Goal: Transaction & Acquisition: Purchase product/service

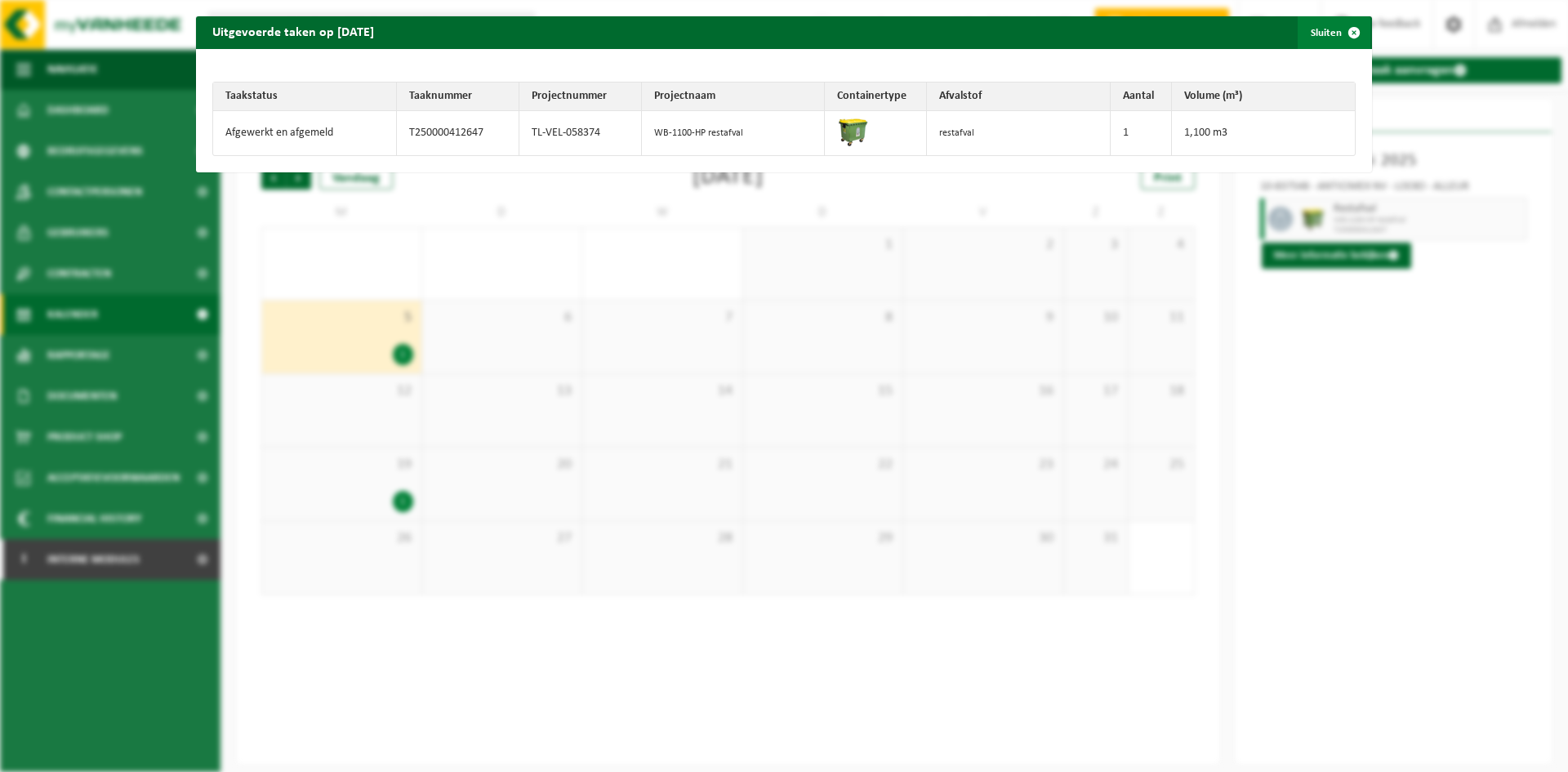
click at [1340, 34] on span "button" at bounding box center [1354, 33] width 33 height 33
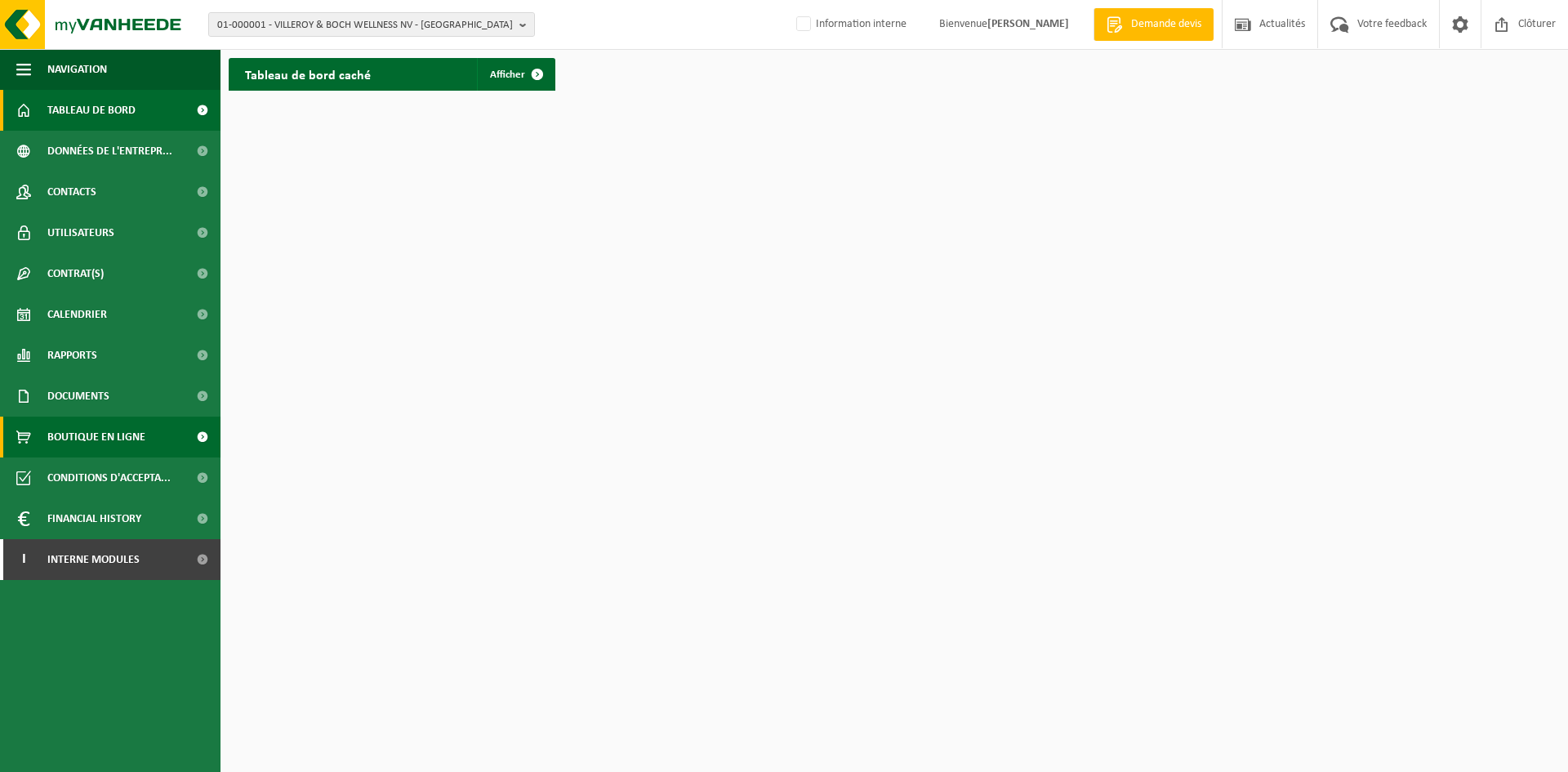
click at [113, 422] on span "Boutique en ligne" at bounding box center [96, 436] width 98 height 41
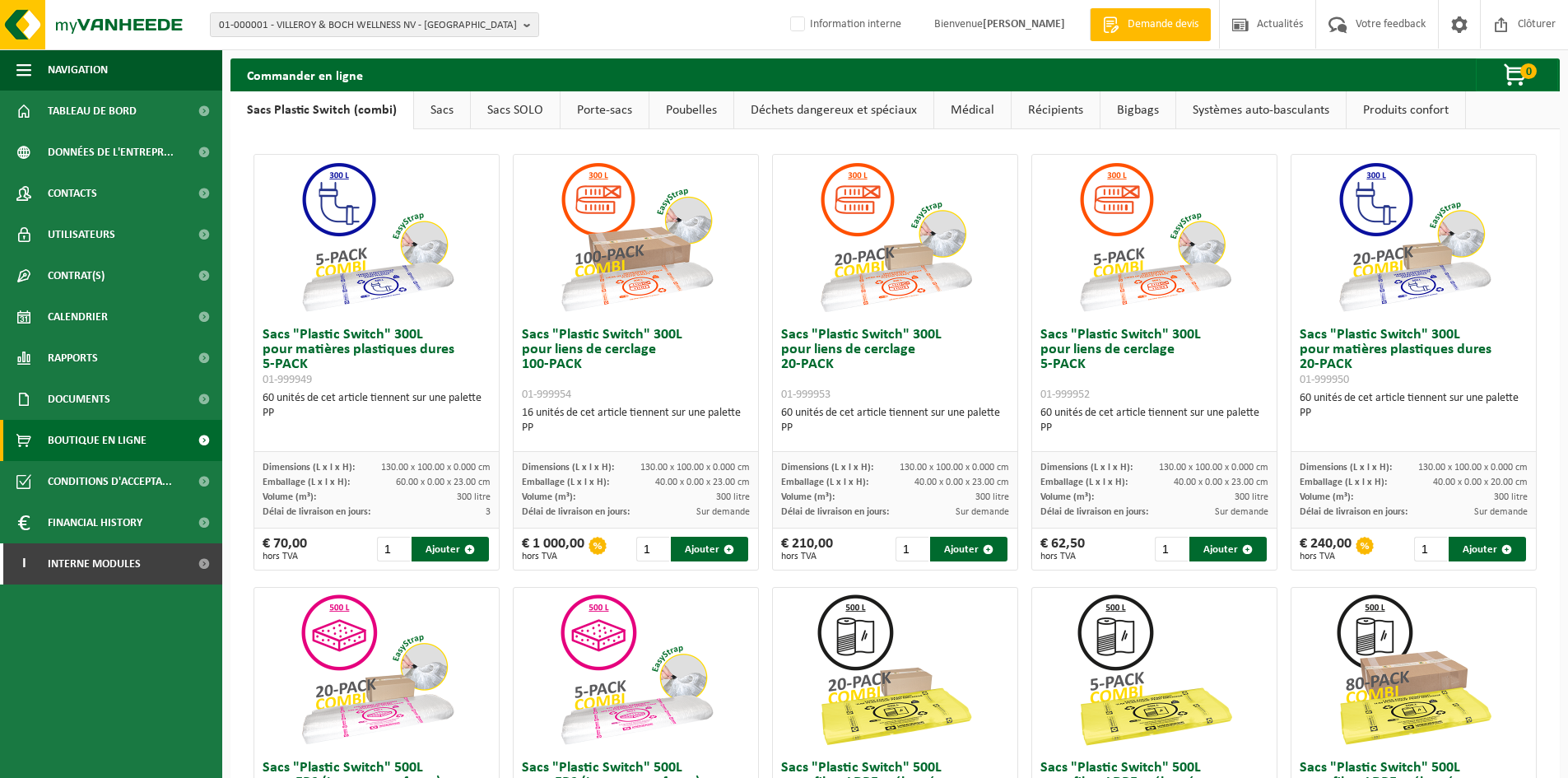
click at [715, 116] on link "Poubelles" at bounding box center [691, 110] width 84 height 38
